Goal: Navigation & Orientation: Find specific page/section

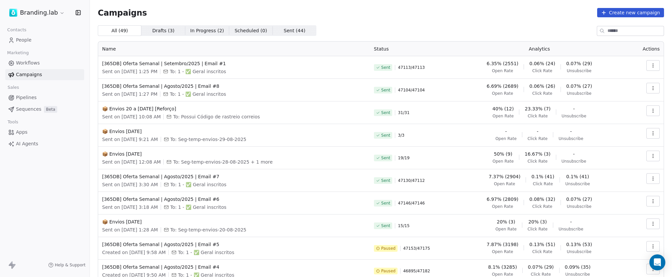
click at [23, 62] on span "Workflows" at bounding box center [28, 63] width 24 height 7
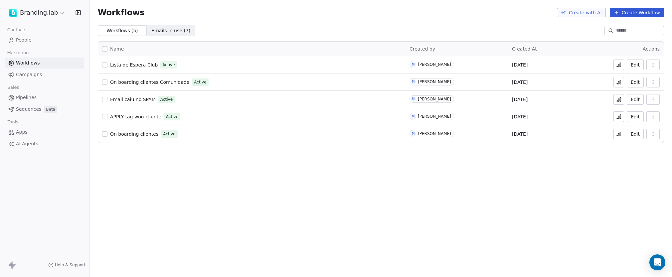
click at [24, 75] on span "Campaigns" at bounding box center [29, 74] width 26 height 7
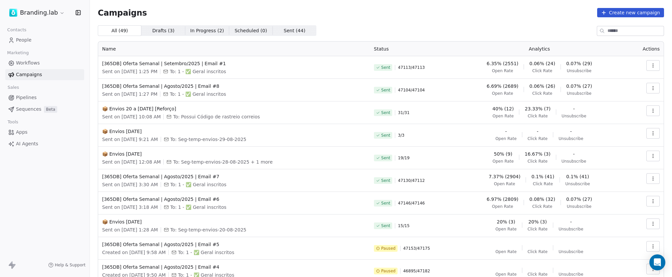
click at [23, 96] on span "Pipelines" at bounding box center [26, 97] width 21 height 7
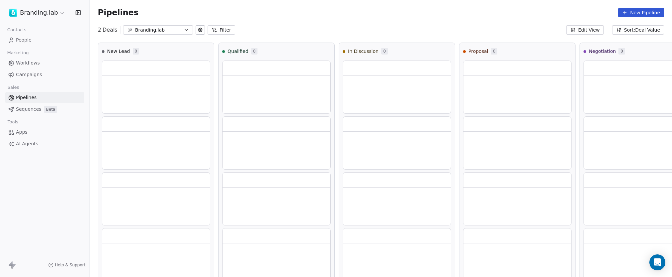
click at [31, 109] on span "Sequences" at bounding box center [28, 109] width 25 height 7
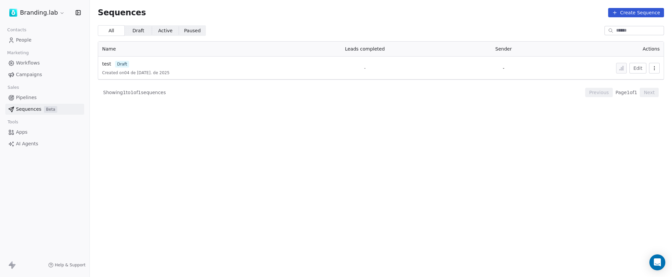
click at [28, 40] on span "People" at bounding box center [24, 40] width 16 height 7
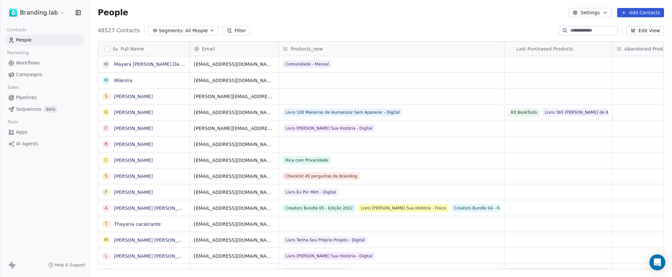
click at [32, 62] on span "Workflows" at bounding box center [28, 63] width 24 height 7
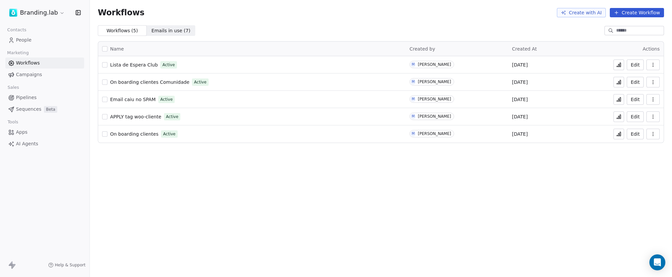
click at [26, 76] on span "Campaigns" at bounding box center [29, 74] width 26 height 7
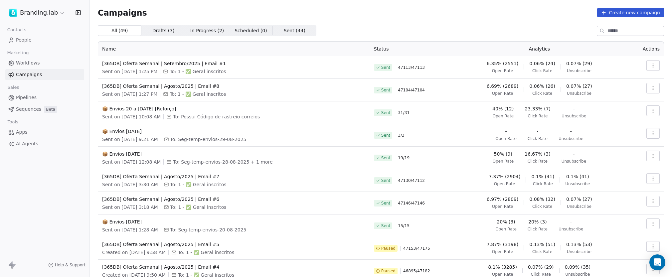
click at [32, 98] on span "Pipelines" at bounding box center [26, 97] width 21 height 7
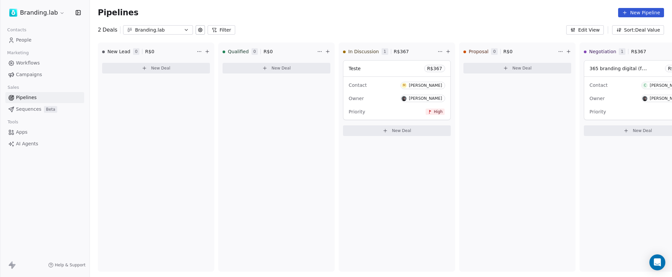
click at [28, 110] on span "Sequences" at bounding box center [28, 109] width 25 height 7
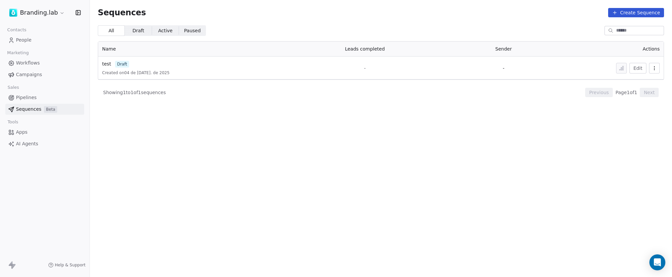
click at [21, 132] on span "Apps" at bounding box center [22, 132] width 12 height 7
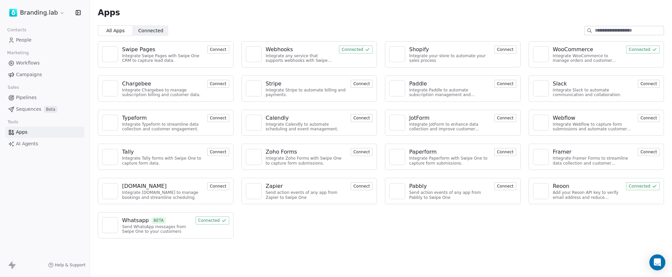
click at [24, 144] on span "AI Agents" at bounding box center [27, 143] width 22 height 7
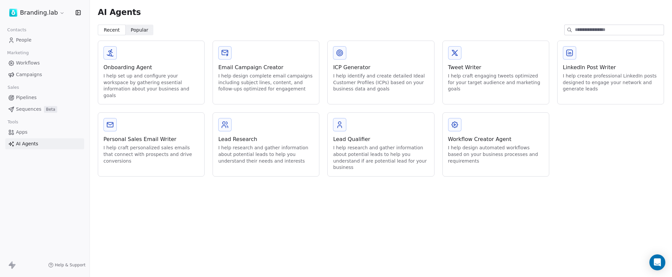
click at [35, 41] on link "People" at bounding box center [44, 40] width 79 height 11
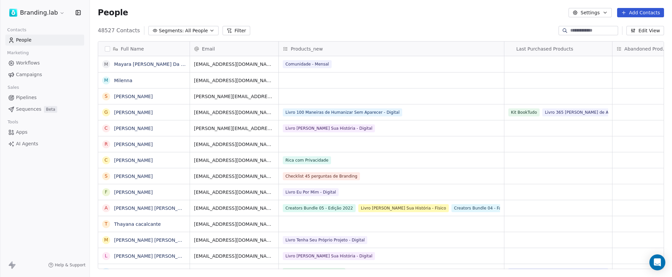
scroll to position [239, 577]
click at [196, 31] on span "All People" at bounding box center [196, 30] width 23 height 7
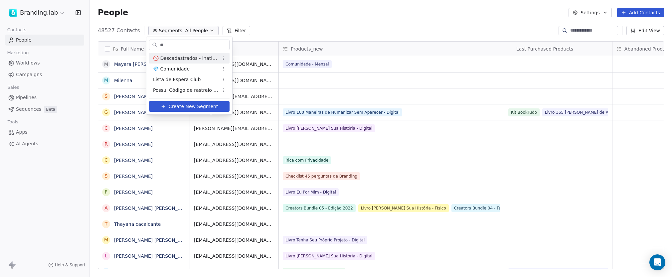
type input "*"
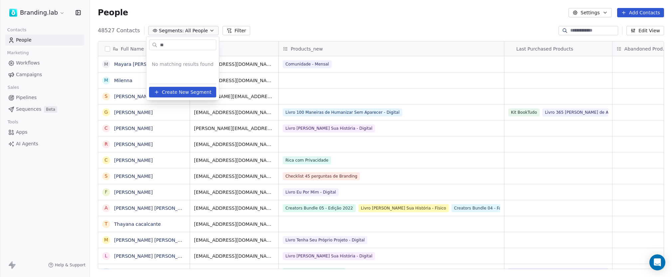
type input "*"
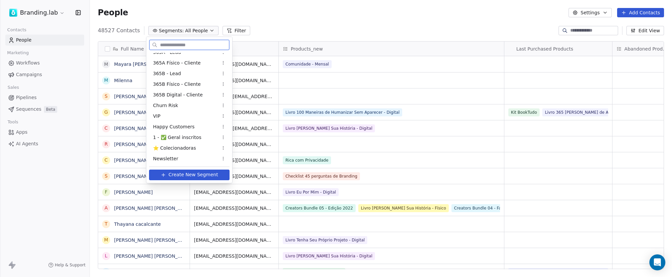
scroll to position [70, 0]
click at [469, 26] on html "Branding.lab Contacts People Marketing Workflows Campaigns Sales Pipelines Sequ…" at bounding box center [336, 138] width 672 height 277
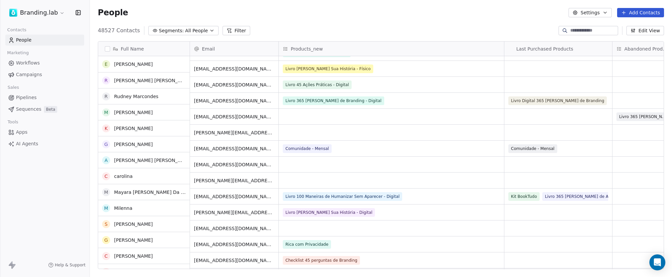
scroll to position [0, 0]
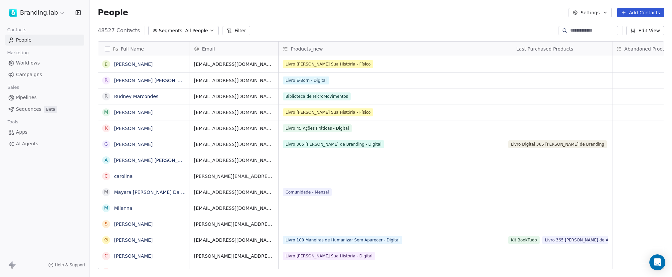
click at [193, 29] on span "All People" at bounding box center [196, 30] width 23 height 7
type input "*"
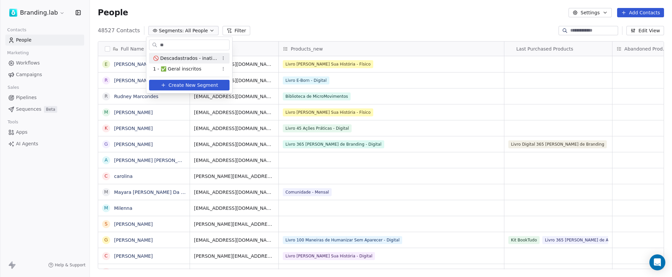
type input "*"
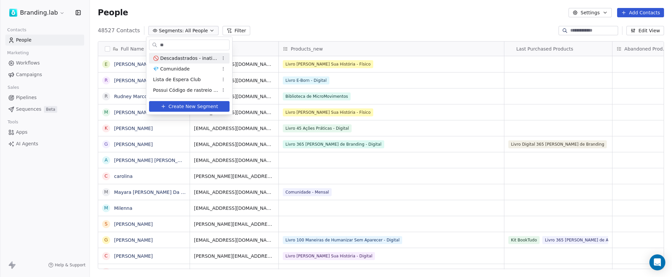
type input "*"
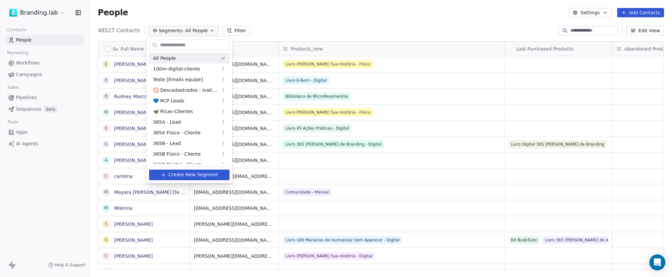
click at [381, 20] on html "Branding.lab Contacts People Marketing Workflows Campaigns Sales Pipelines Sequ…" at bounding box center [336, 138] width 672 height 277
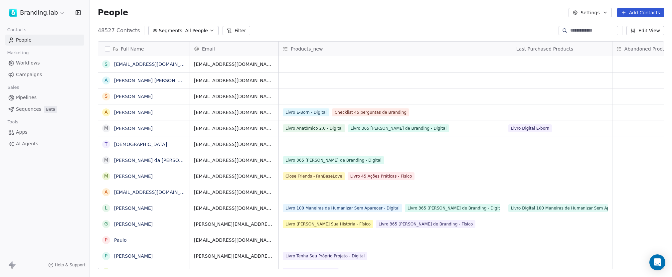
click at [30, 39] on span "People" at bounding box center [24, 40] width 16 height 7
click at [137, 80] on link "[PERSON_NAME] [PERSON_NAME]" at bounding box center [153, 80] width 79 height 5
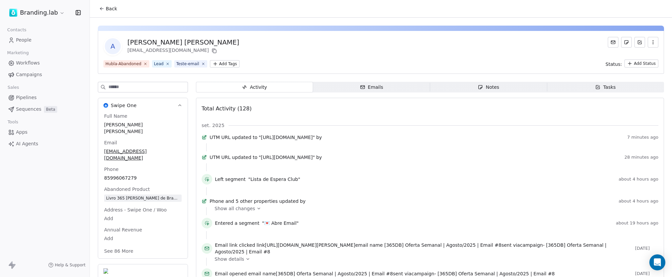
click at [26, 40] on span "People" at bounding box center [24, 40] width 16 height 7
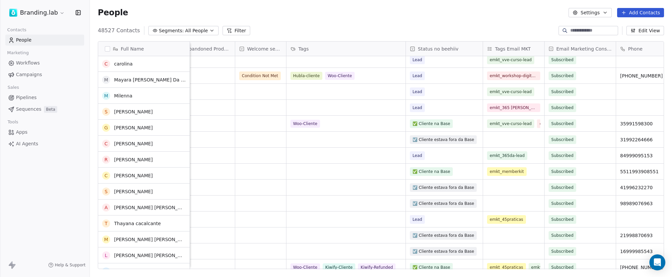
scroll to position [372, 0]
